Goal: Transaction & Acquisition: Purchase product/service

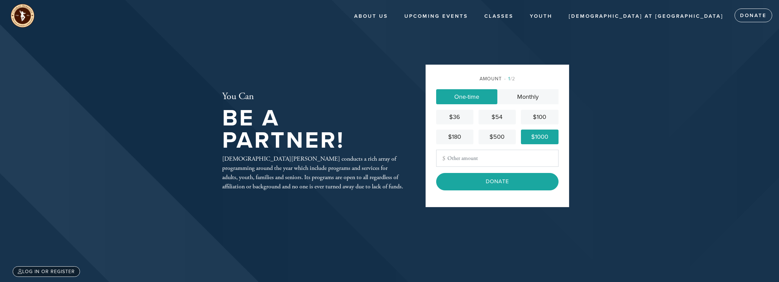
scroll to position [73, 0]
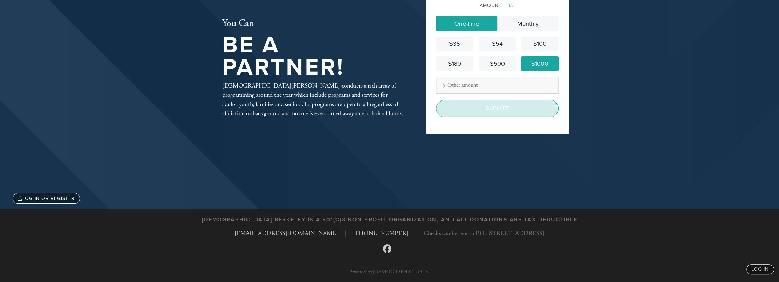
click at [500, 110] on input "Donate" at bounding box center [497, 108] width 122 height 17
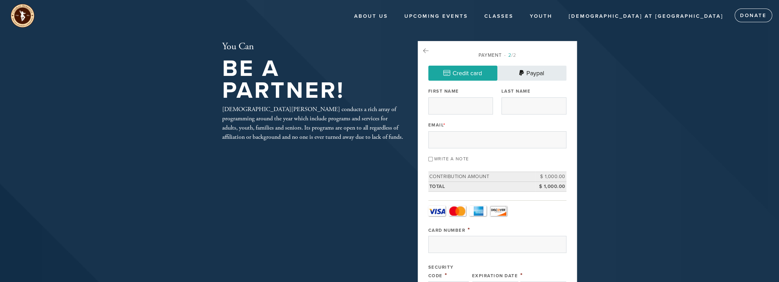
click at [524, 71] on link "Paypal" at bounding box center [531, 73] width 69 height 15
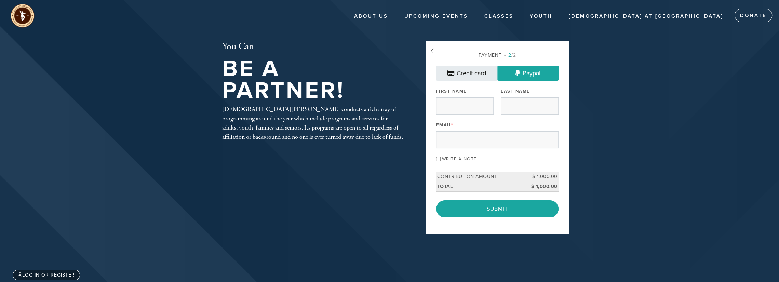
click at [484, 74] on link "Credit card" at bounding box center [466, 73] width 61 height 15
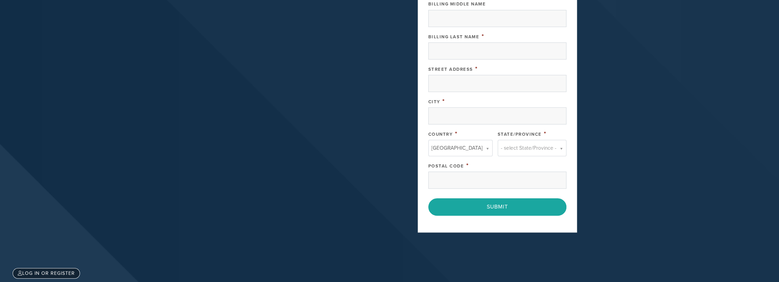
scroll to position [410, 0]
